Goal: Find specific page/section: Find specific page/section

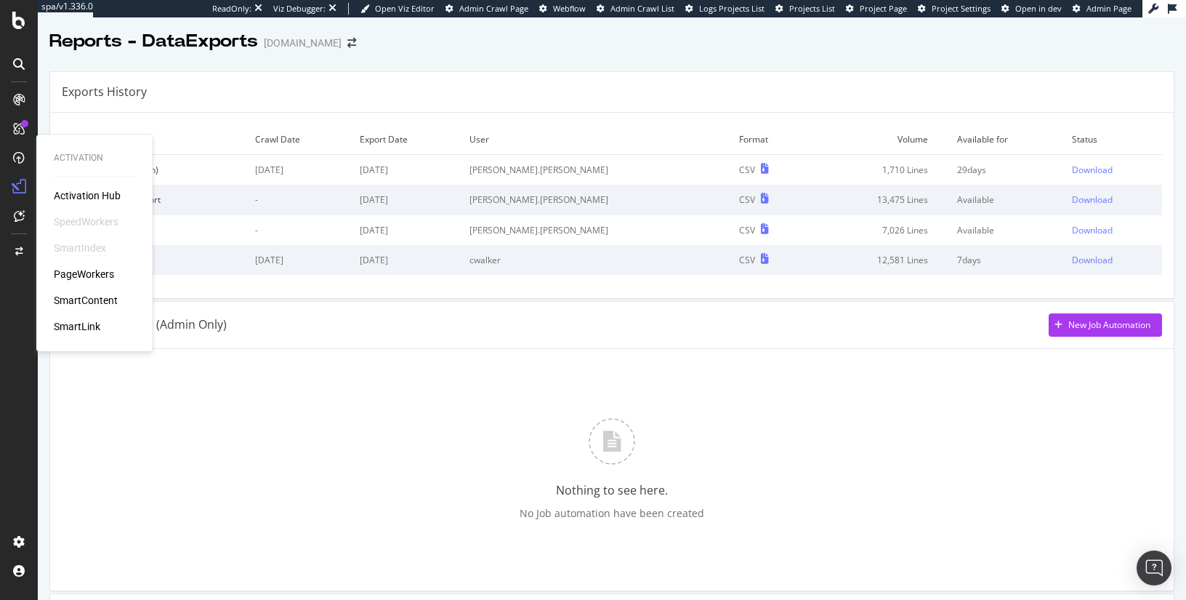
click at [85, 247] on div "SmartIndex" at bounding box center [80, 248] width 52 height 15
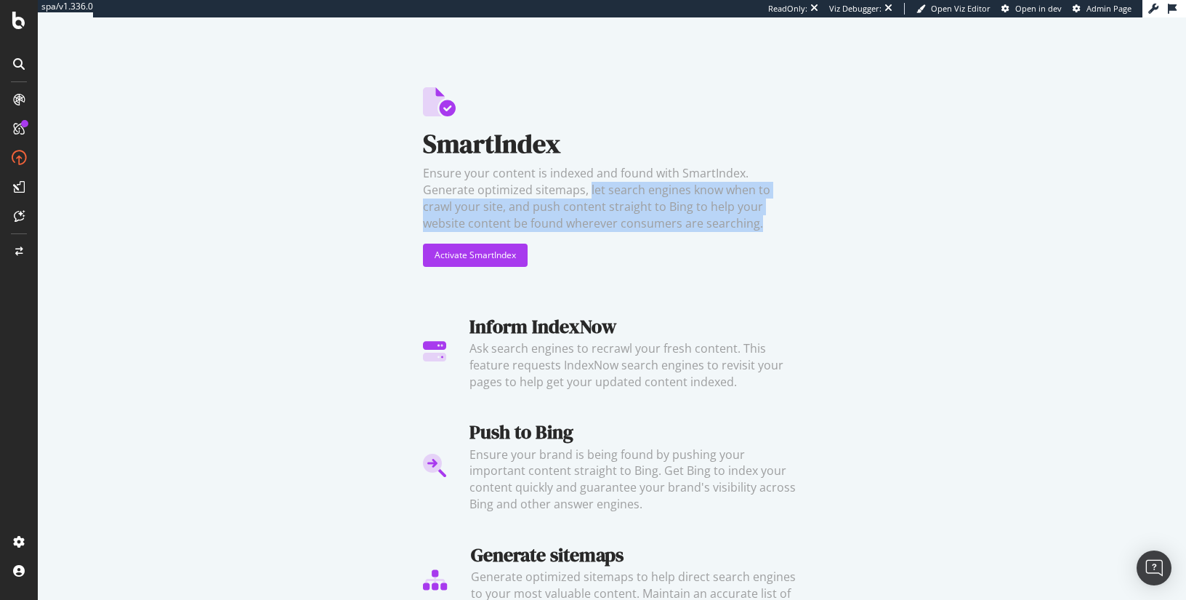
drag, startPoint x: 539, startPoint y: 191, endPoint x: 661, endPoint y: 226, distance: 127.7
click at [661, 226] on div "Ensure your content is indexed and found with SmartIndex. Generate optimized si…" at bounding box center [612, 198] width 378 height 66
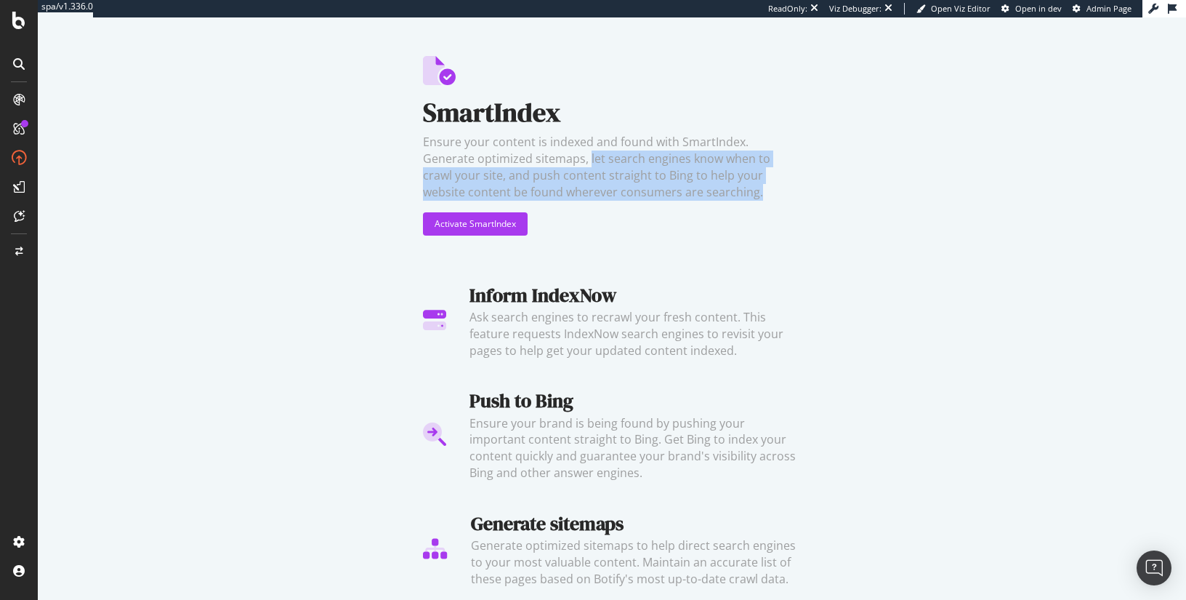
scroll to position [36, 0]
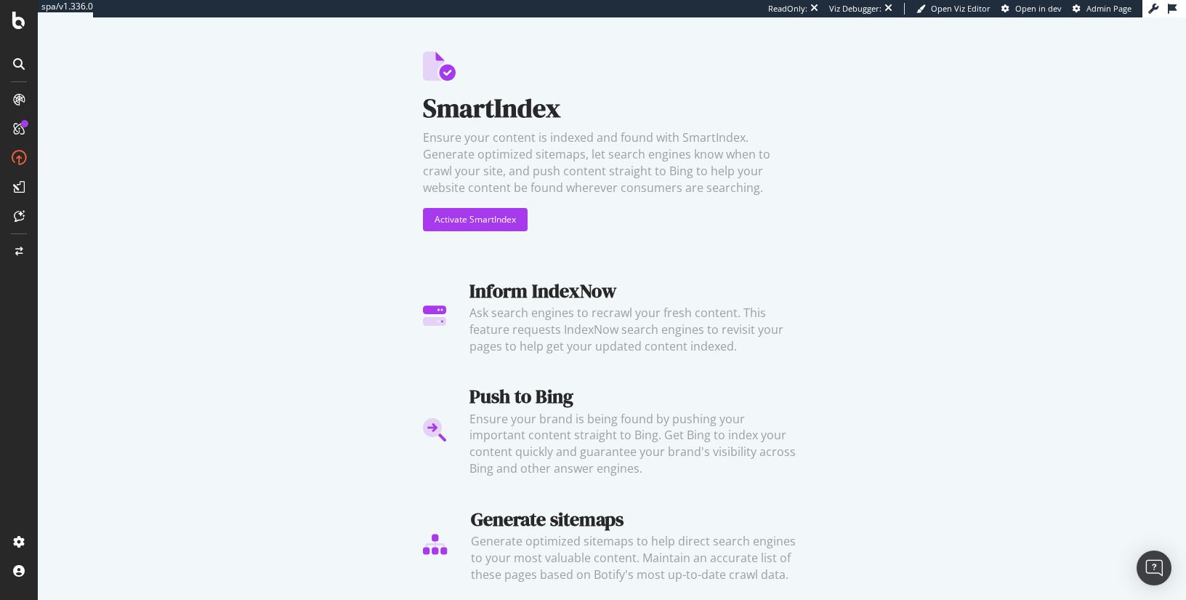
click at [287, 311] on div "SmartIndex Ensure your content is indexed and found with SmartIndex. Generate o…" at bounding box center [612, 308] width 1148 height 582
click at [282, 235] on div "SmartIndex Ensure your content is indexed and found with SmartIndex. Generate o…" at bounding box center [612, 308] width 1148 height 582
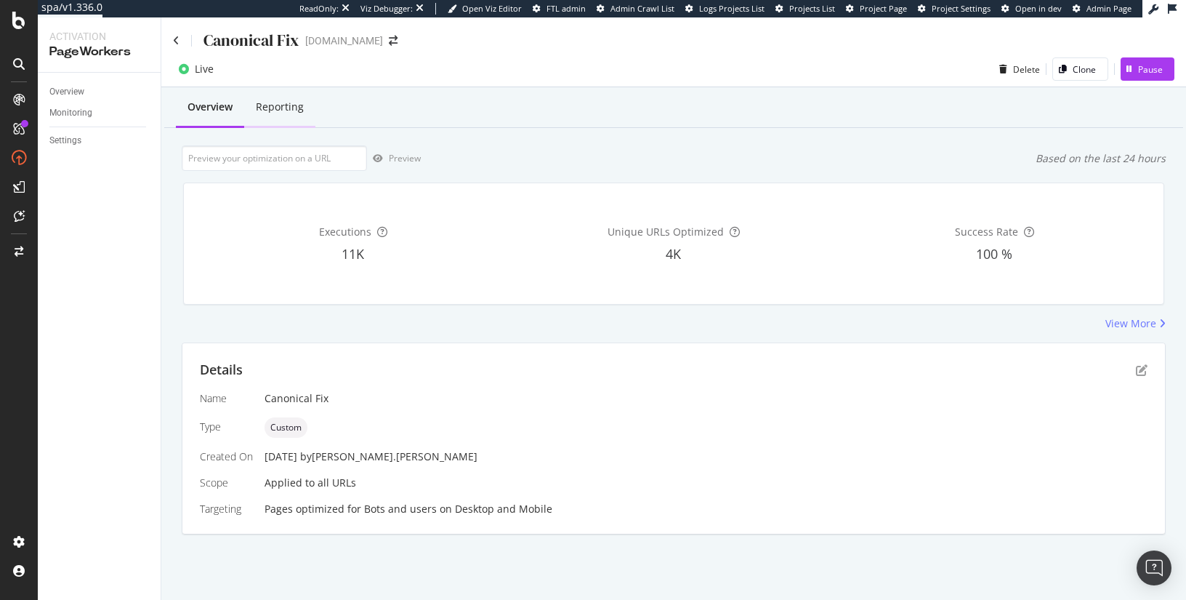
click at [283, 108] on div "Reporting" at bounding box center [280, 107] width 48 height 15
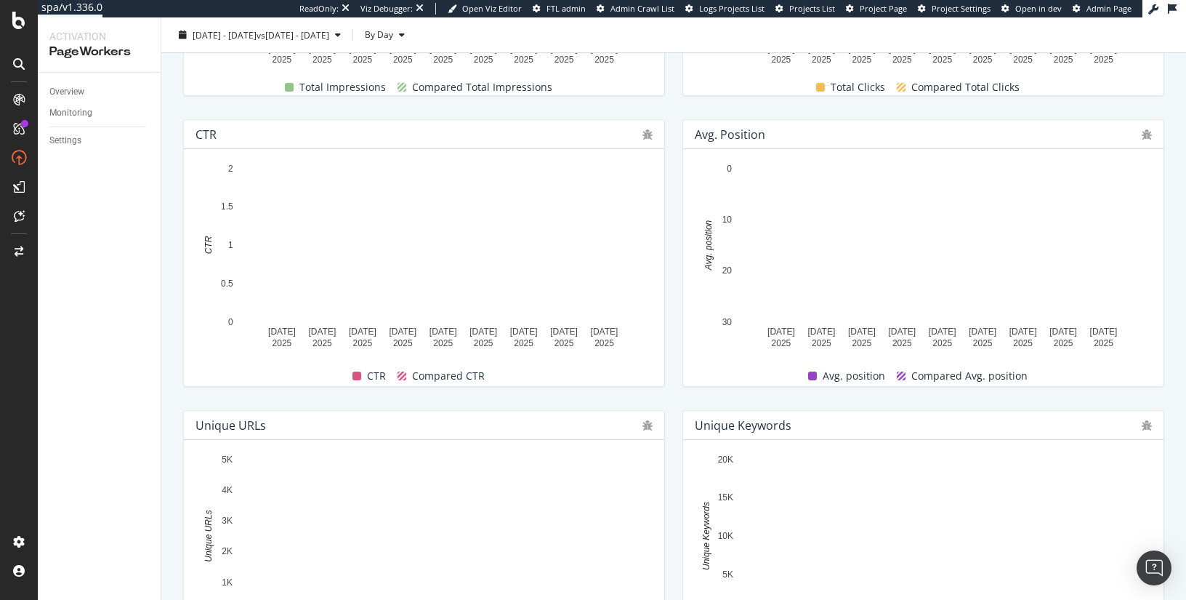
scroll to position [164, 0]
